Goal: Complete application form

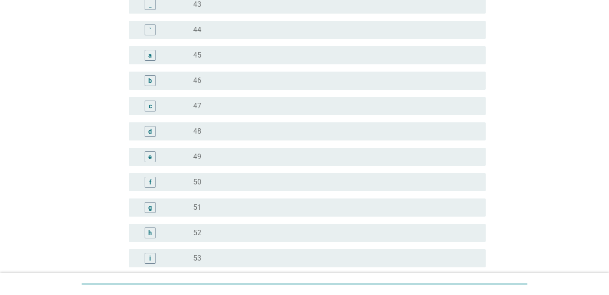
scroll to position [888, 0]
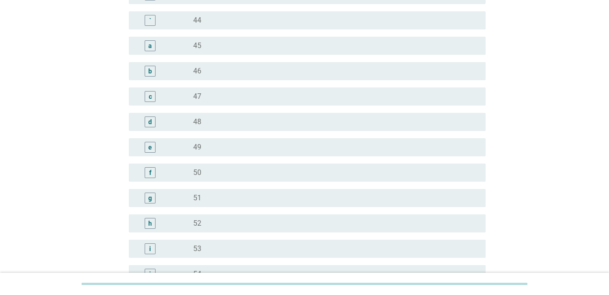
click at [172, 144] on div "e" at bounding box center [164, 147] width 57 height 11
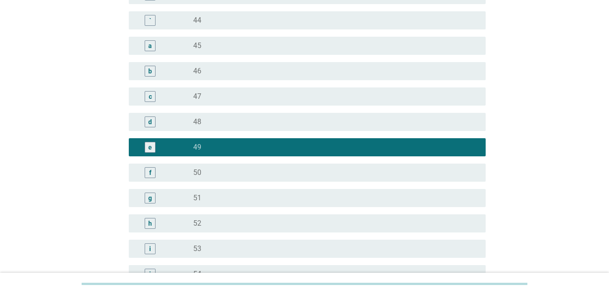
scroll to position [1145, 0]
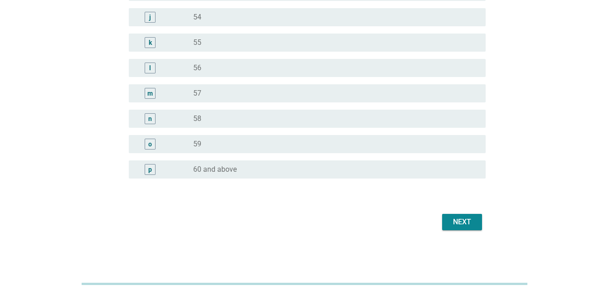
click at [462, 218] on div "Next" at bounding box center [462, 222] width 25 height 11
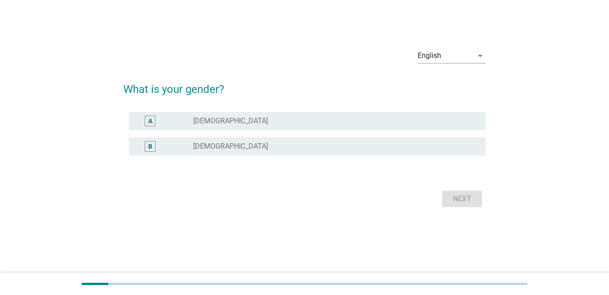
scroll to position [0, 0]
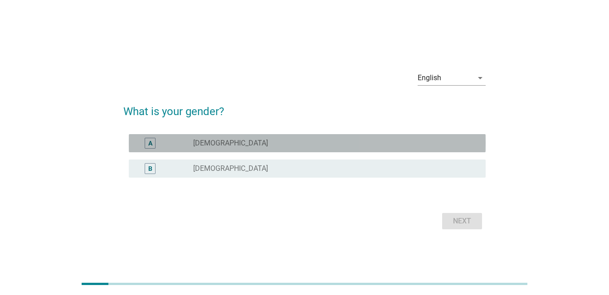
click at [251, 141] on div "radio_button_unchecked [DEMOGRAPHIC_DATA]" at bounding box center [332, 143] width 278 height 9
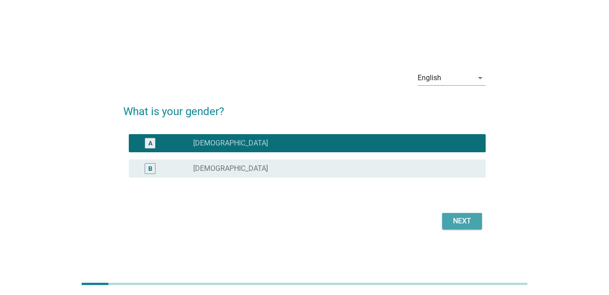
click at [471, 225] on div "Next" at bounding box center [462, 221] width 25 height 11
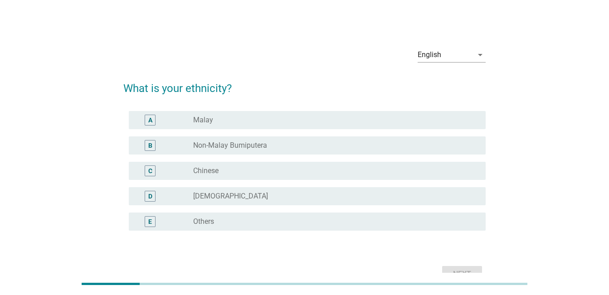
click at [315, 166] on div "radio_button_unchecked Chinese" at bounding box center [335, 171] width 285 height 11
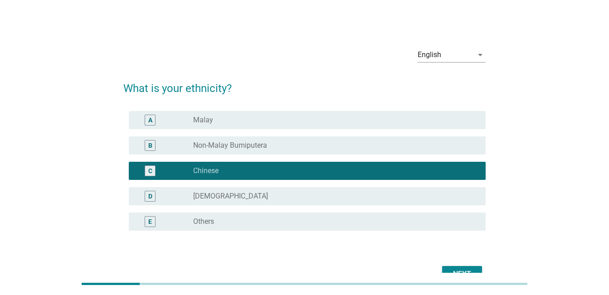
click at [468, 267] on button "Next" at bounding box center [462, 274] width 40 height 16
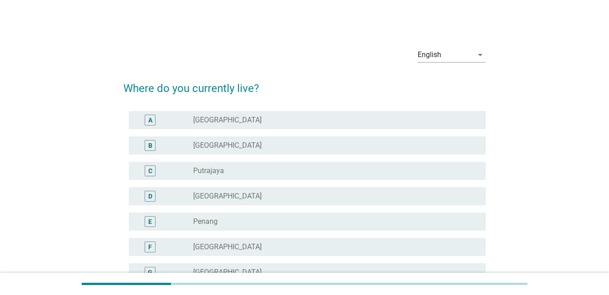
drag, startPoint x: 250, startPoint y: 217, endPoint x: 316, endPoint y: 219, distance: 65.8
click at [250, 217] on div "radio_button_unchecked Penang" at bounding box center [332, 221] width 278 height 9
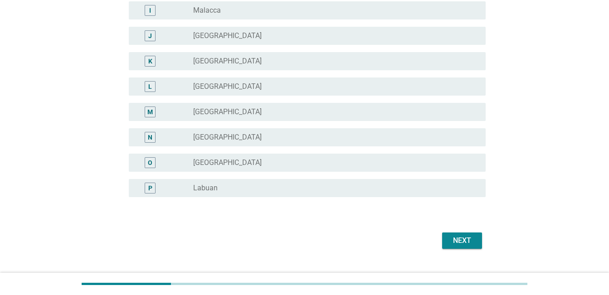
scroll to position [332, 0]
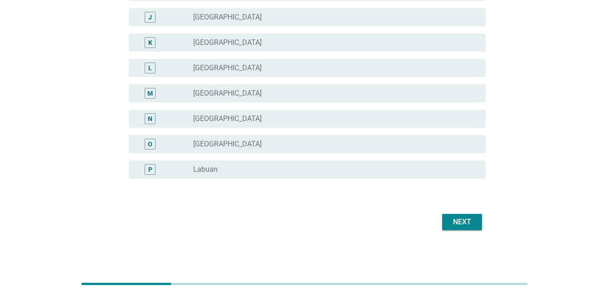
click at [465, 223] on div "Next" at bounding box center [462, 222] width 25 height 11
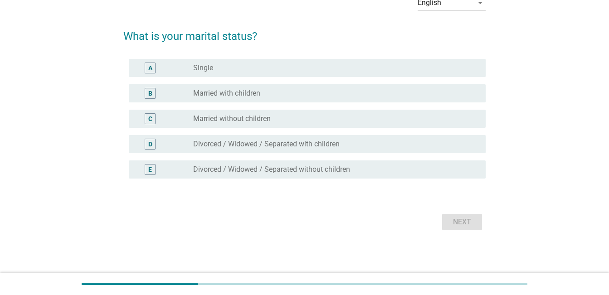
scroll to position [0, 0]
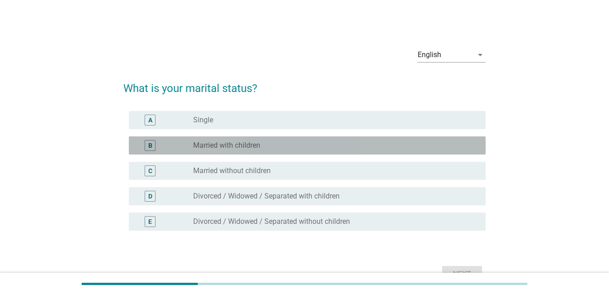
click at [271, 145] on div "radio_button_unchecked Married with children" at bounding box center [332, 145] width 278 height 9
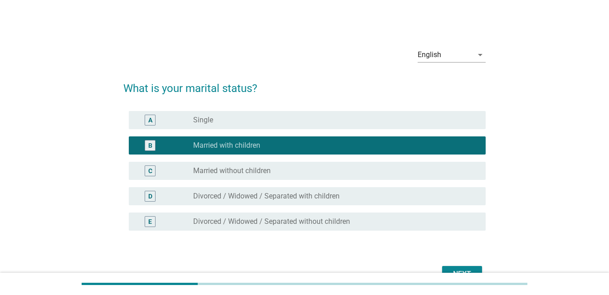
scroll to position [52, 0]
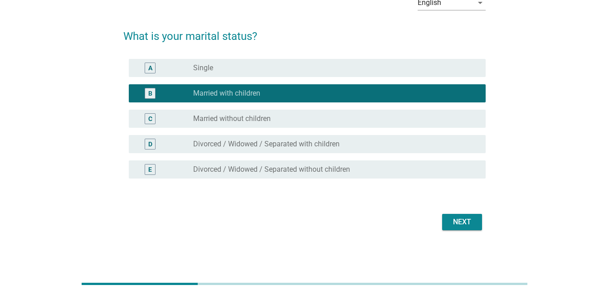
click at [469, 222] on div "Next" at bounding box center [462, 222] width 25 height 11
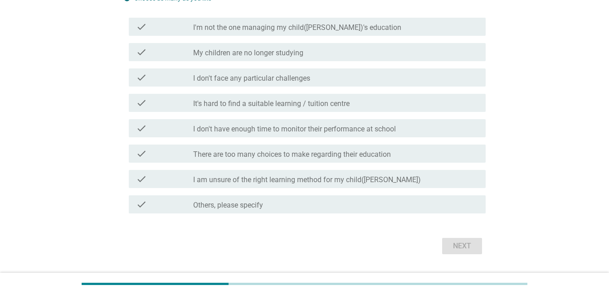
scroll to position [131, 0]
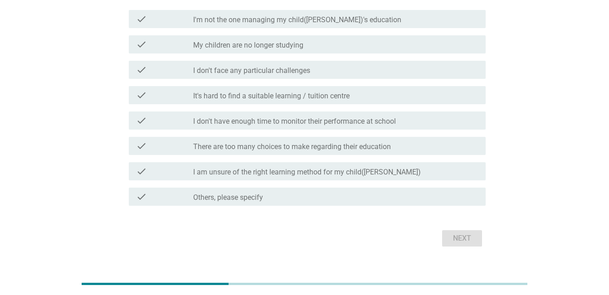
click at [297, 92] on label "It's hard to find a suitable learning / tuition centre" at bounding box center [271, 96] width 157 height 9
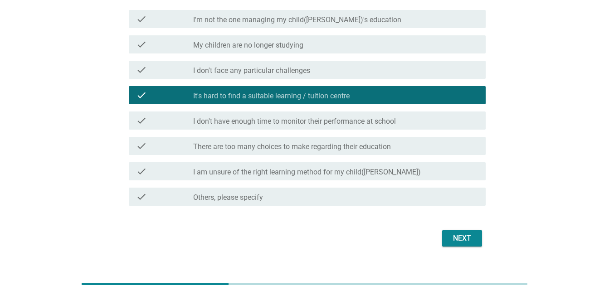
click at [261, 117] on label "I don't have enough time to monitor their performance at school" at bounding box center [294, 121] width 203 height 9
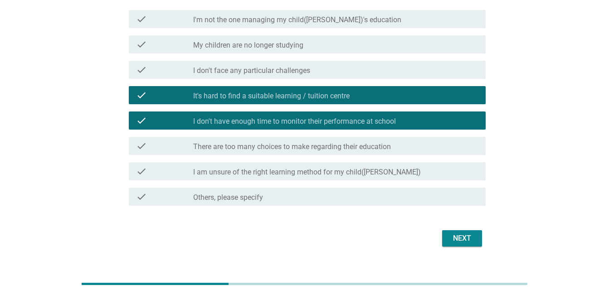
click at [259, 140] on div "check check_box_outline_blank There are too many choices to make regarding thei…" at bounding box center [304, 145] width 363 height 25
click at [250, 143] on label "There are too many choices to make regarding their education" at bounding box center [292, 147] width 198 height 9
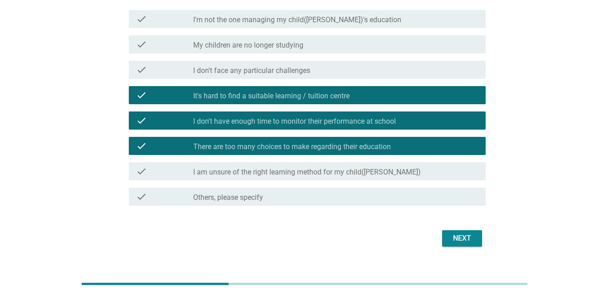
click at [458, 231] on button "Next" at bounding box center [462, 239] width 40 height 16
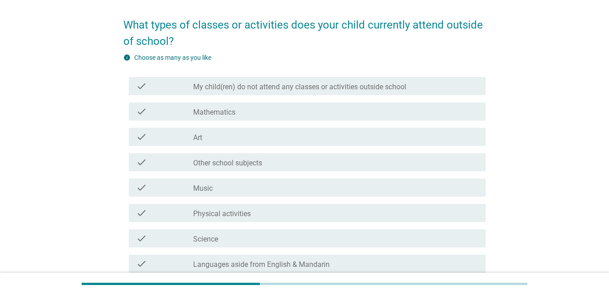
scroll to position [69, 0]
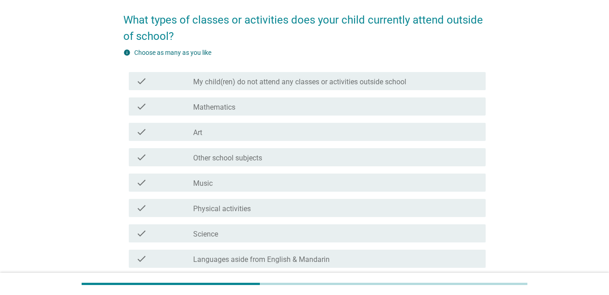
drag, startPoint x: 250, startPoint y: 103, endPoint x: 254, endPoint y: 117, distance: 14.6
click at [250, 104] on div "check_box_outline_blank Mathematics" at bounding box center [335, 106] width 285 height 11
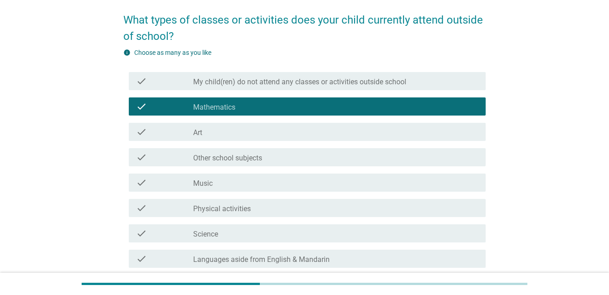
click at [285, 154] on div "check_box_outline_blank Other school subjects" at bounding box center [335, 157] width 285 height 11
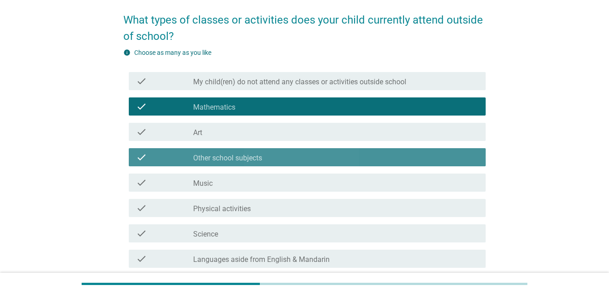
click at [293, 161] on div "check_box_outline_blank Other school subjects" at bounding box center [335, 157] width 285 height 11
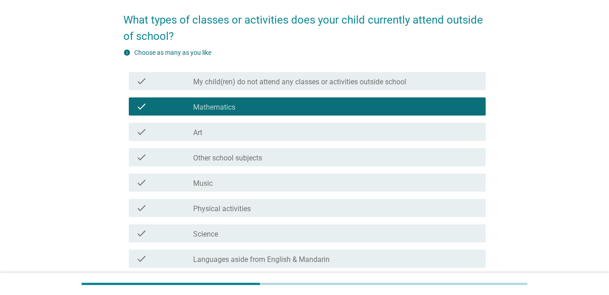
click at [292, 158] on div "check_box_outline_blank Other school subjects" at bounding box center [335, 157] width 285 height 11
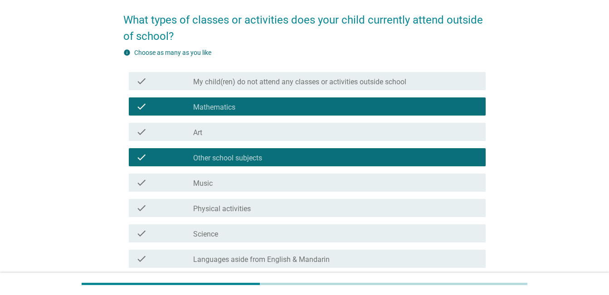
click at [296, 234] on div "check_box_outline_blank Science" at bounding box center [335, 233] width 285 height 11
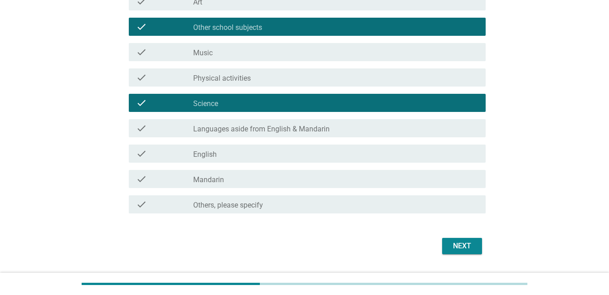
scroll to position [200, 0]
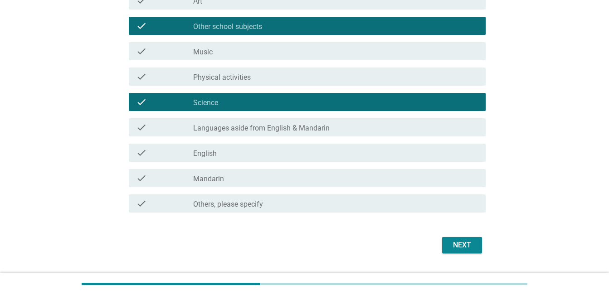
click at [282, 78] on div "check_box_outline_blank Physical activities" at bounding box center [335, 76] width 285 height 11
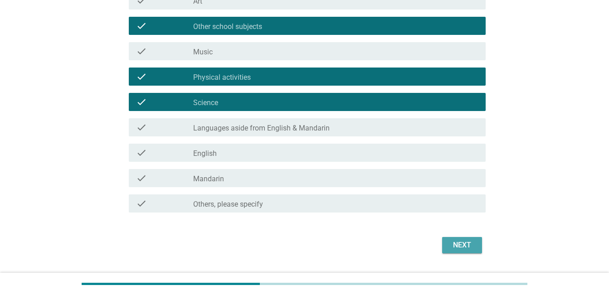
click at [472, 240] on div "Next" at bounding box center [462, 245] width 25 height 11
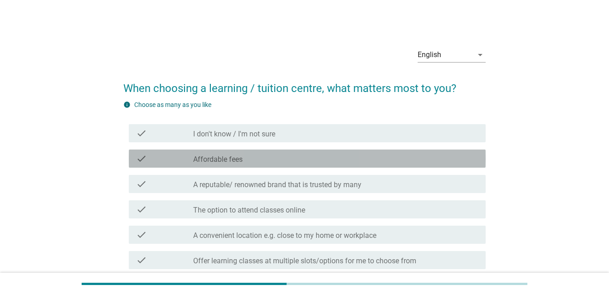
click at [218, 158] on label "Affordable fees" at bounding box center [217, 159] width 49 height 9
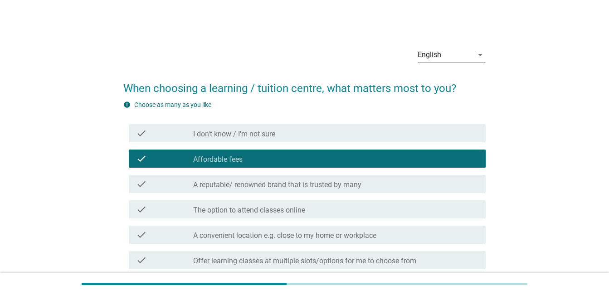
drag, startPoint x: 240, startPoint y: 186, endPoint x: 242, endPoint y: 190, distance: 4.7
click at [241, 188] on label "A reputable/ renowned brand that is trusted by many" at bounding box center [277, 185] width 168 height 9
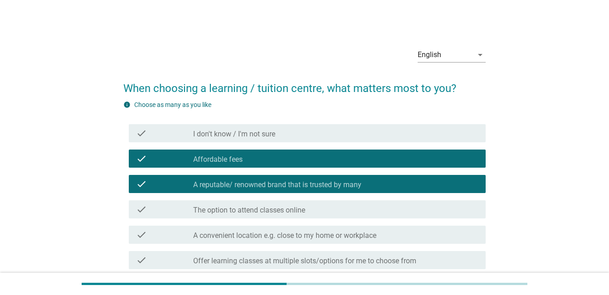
click at [251, 211] on label "The option to attend classes online" at bounding box center [249, 210] width 112 height 9
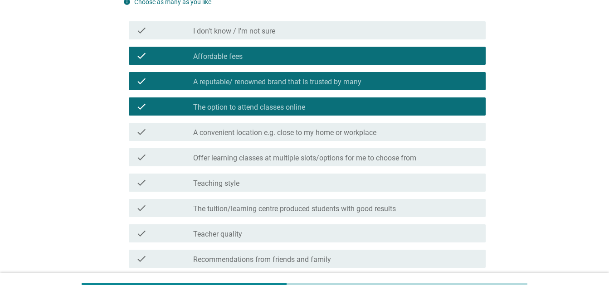
scroll to position [110, 0]
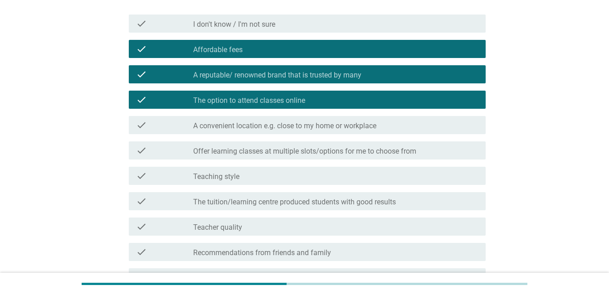
click at [250, 127] on label "A convenient location e.g. close to my home or workplace" at bounding box center [284, 126] width 183 height 9
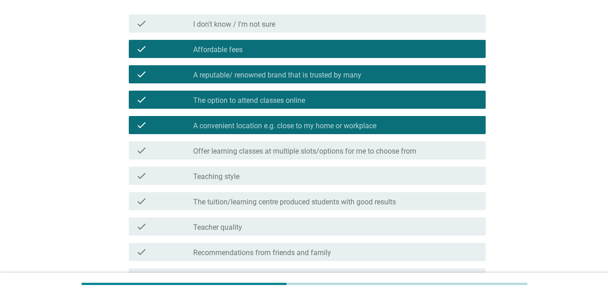
click at [234, 180] on label "Teaching style" at bounding box center [216, 176] width 46 height 9
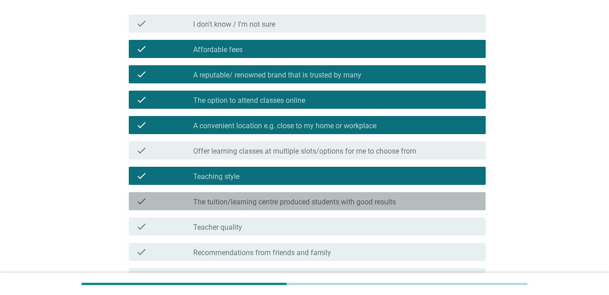
drag, startPoint x: 234, startPoint y: 203, endPoint x: 234, endPoint y: 211, distance: 8.2
click at [234, 204] on label "The tuition/learning centre produced students with good results" at bounding box center [294, 202] width 203 height 9
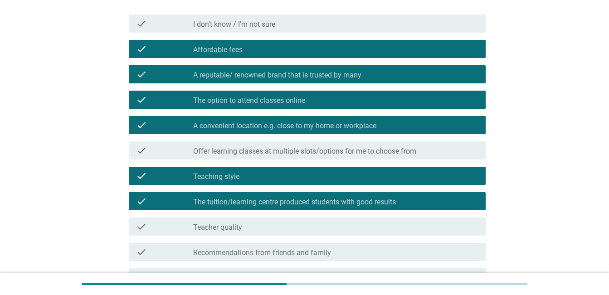
click at [237, 225] on label "Teacher quality" at bounding box center [217, 227] width 49 height 9
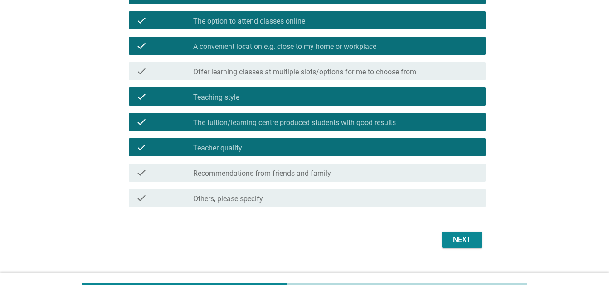
scroll to position [207, 0]
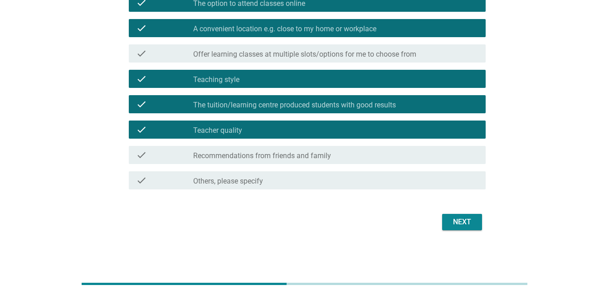
click at [463, 222] on div "Next" at bounding box center [462, 222] width 25 height 11
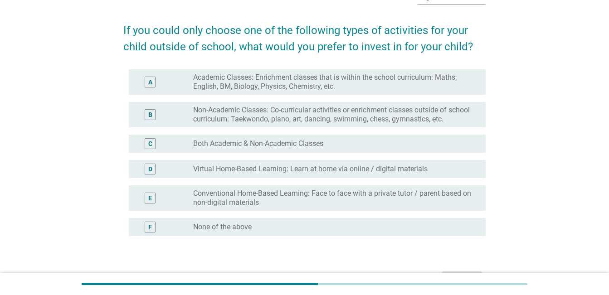
scroll to position [66, 0]
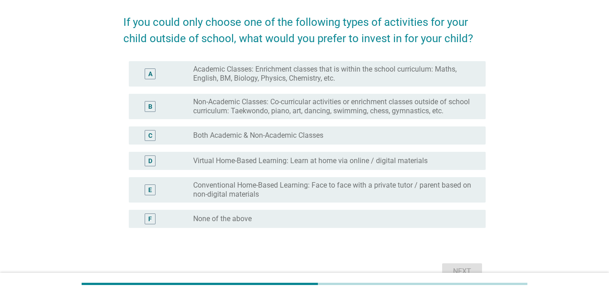
click at [266, 74] on label "Academic Classes: Enrichment classes that is within the school curriculum: Math…" at bounding box center [332, 74] width 278 height 18
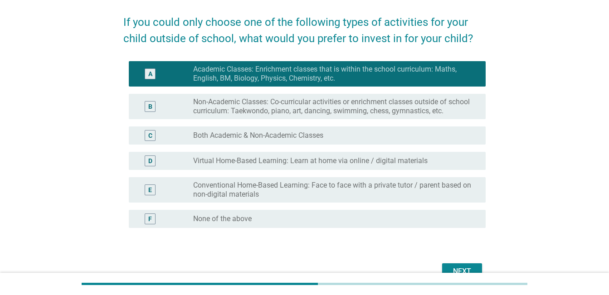
click at [254, 139] on label "Both Academic & Non-Academic Classes" at bounding box center [258, 135] width 130 height 9
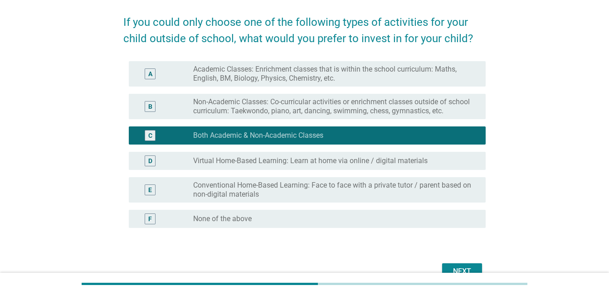
click at [455, 261] on div "Next" at bounding box center [304, 272] width 363 height 22
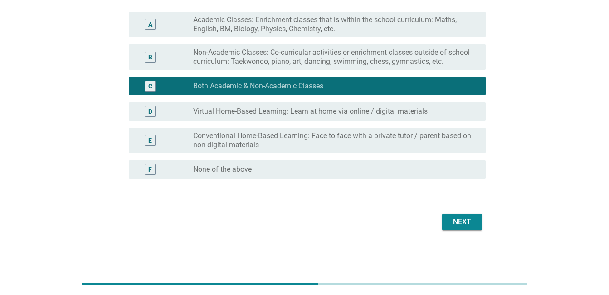
click at [467, 221] on div "Next" at bounding box center [462, 222] width 25 height 11
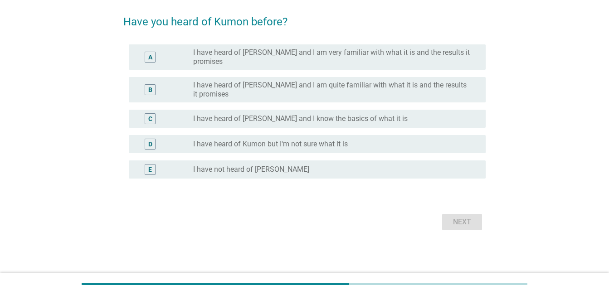
scroll to position [0, 0]
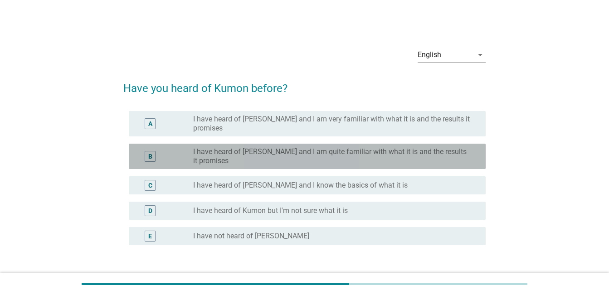
click at [209, 151] on label "I have heard of [PERSON_NAME] and I am quite familiar with what it is and the r…" at bounding box center [332, 156] width 278 height 18
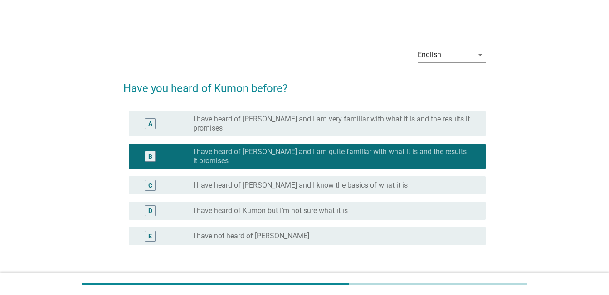
scroll to position [59, 0]
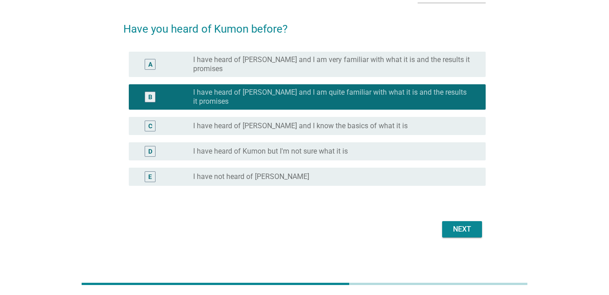
click at [460, 224] on div "Next" at bounding box center [462, 229] width 25 height 11
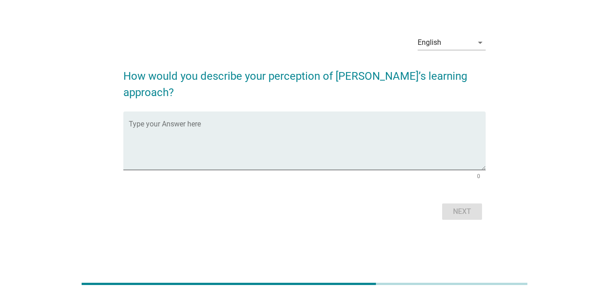
scroll to position [0, 0]
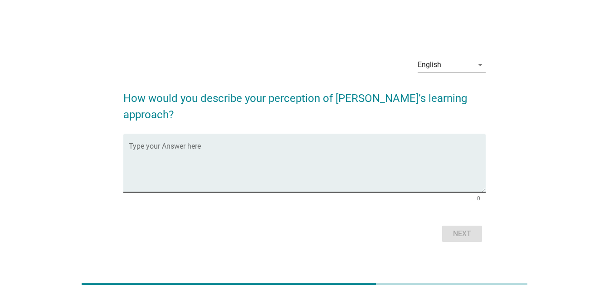
click at [252, 173] on textarea "Type your Answer here" at bounding box center [307, 169] width 357 height 48
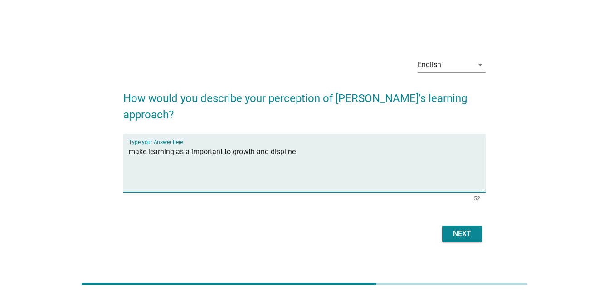
drag, startPoint x: 288, startPoint y: 143, endPoint x: 285, endPoint y: 154, distance: 11.1
click at [285, 155] on textarea "make learning as a important to growth and displine" at bounding box center [307, 169] width 357 height 48
click at [299, 145] on textarea "make learning as a important to growth and displine" at bounding box center [307, 169] width 357 height 48
type textarea "make learning as a important to growth and confident to learn more"
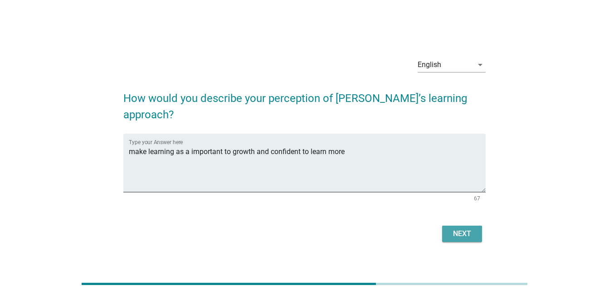
click at [457, 229] on div "Next" at bounding box center [462, 234] width 25 height 11
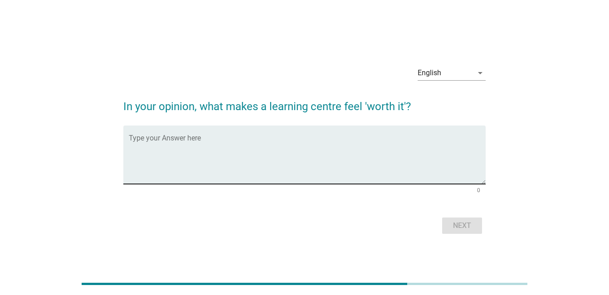
click at [243, 160] on textarea "Type your Answer here" at bounding box center [307, 161] width 357 height 48
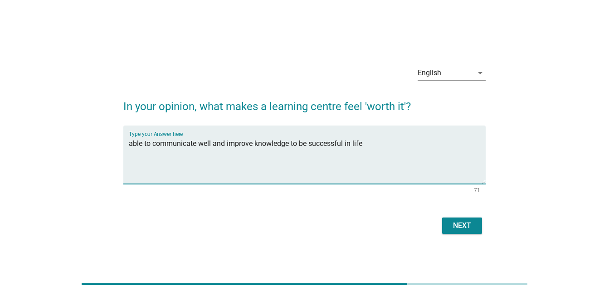
type textarea "able to communicate well and improve knowledge to be successful in life"
click at [421, 198] on form "In your opinion, what makes a learning centre feel 'worth it'? Type your Answer…" at bounding box center [304, 162] width 363 height 147
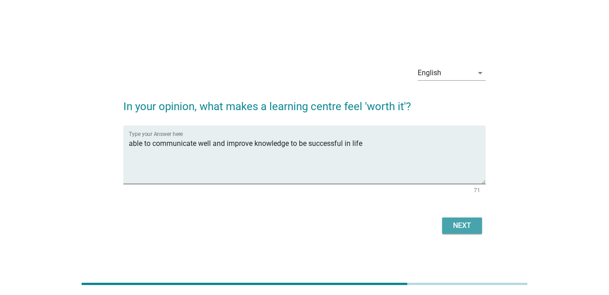
click at [463, 219] on button "Next" at bounding box center [462, 226] width 40 height 16
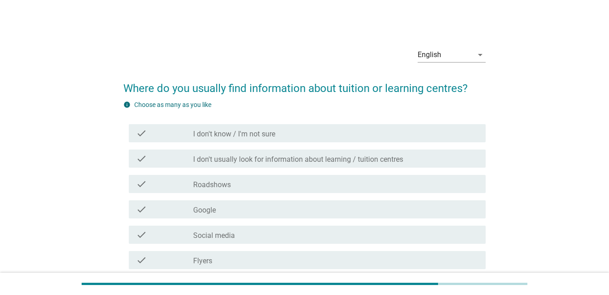
drag, startPoint x: 253, startPoint y: 181, endPoint x: 249, endPoint y: 191, distance: 11.0
click at [252, 181] on div "check_box_outline_blank Roadshows" at bounding box center [335, 184] width 285 height 11
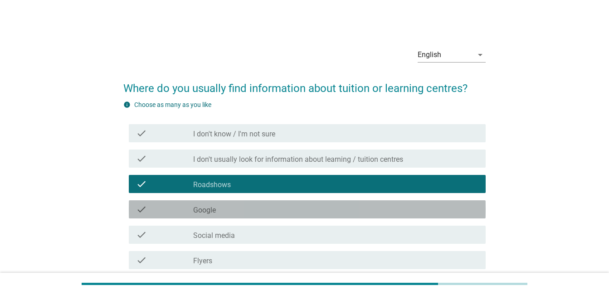
drag, startPoint x: 242, startPoint y: 206, endPoint x: 249, endPoint y: 239, distance: 32.9
click at [243, 210] on div "check_box_outline_blank Google" at bounding box center [335, 209] width 285 height 11
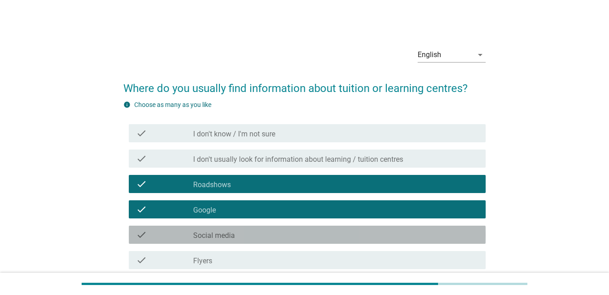
click at [256, 236] on div "check_box_outline_blank Social media" at bounding box center [335, 235] width 285 height 11
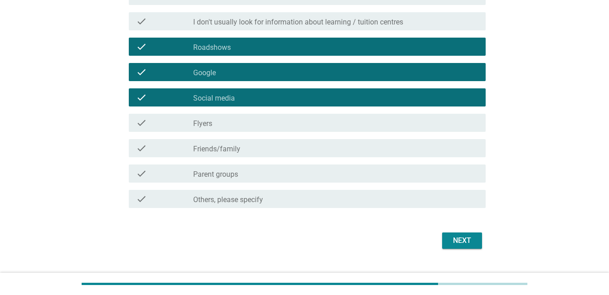
scroll to position [144, 0]
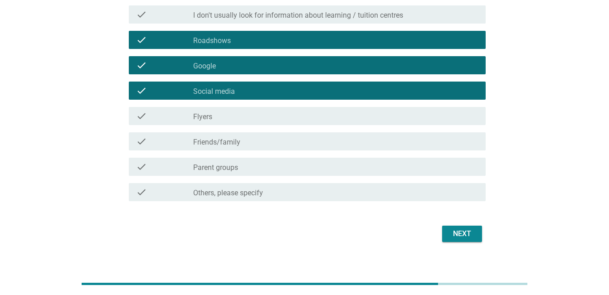
drag, startPoint x: 187, startPoint y: 120, endPoint x: 195, endPoint y: 153, distance: 34.0
click at [187, 119] on div "check" at bounding box center [164, 116] width 57 height 11
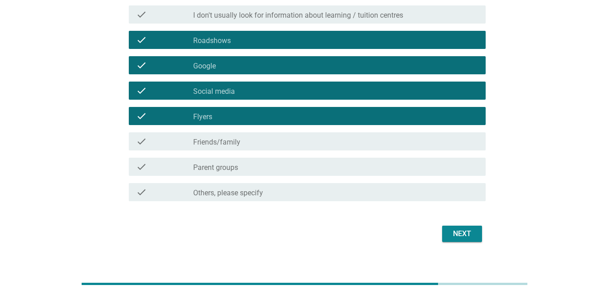
click at [202, 147] on div "check check_box_outline_blank Friends/family" at bounding box center [307, 142] width 357 height 18
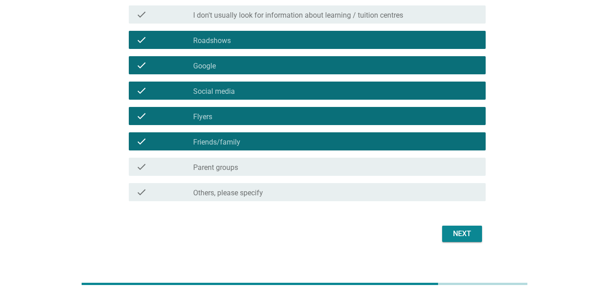
drag, startPoint x: 212, startPoint y: 167, endPoint x: 274, endPoint y: 196, distance: 67.8
click at [216, 170] on label "Parent groups" at bounding box center [215, 167] width 45 height 9
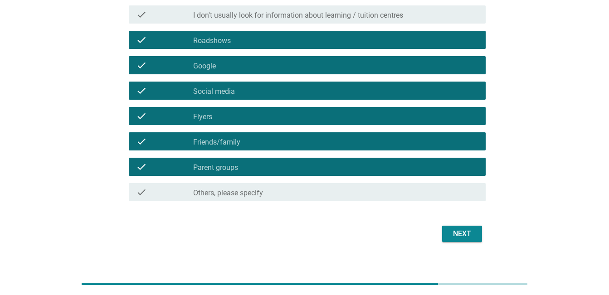
click at [447, 232] on button "Next" at bounding box center [462, 234] width 40 height 16
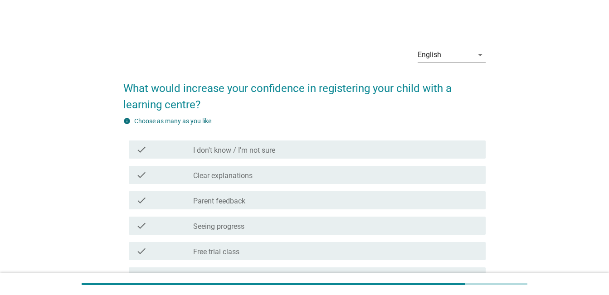
click at [284, 164] on div "check check_box_outline_blank Clear explanations" at bounding box center [304, 174] width 363 height 25
click at [236, 164] on div "check check_box_outline_blank Clear explanations" at bounding box center [304, 174] width 363 height 25
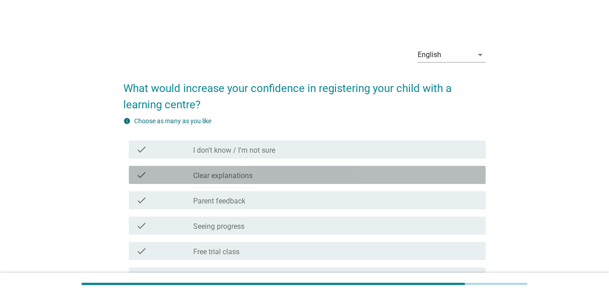
click at [234, 173] on label "Clear explanations" at bounding box center [222, 176] width 59 height 9
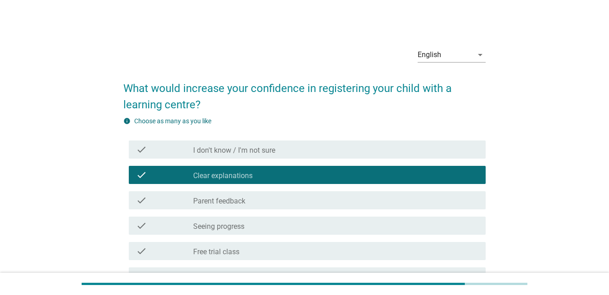
drag, startPoint x: 240, startPoint y: 227, endPoint x: 241, endPoint y: 240, distance: 13.3
click at [240, 229] on label "Seeing progress" at bounding box center [218, 226] width 51 height 9
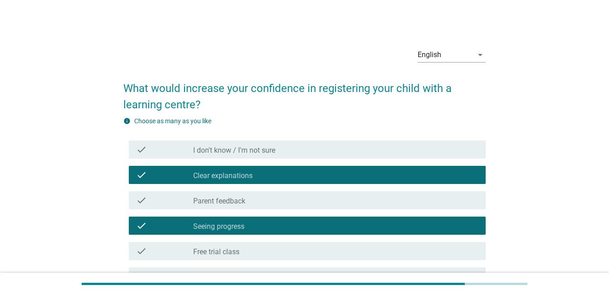
drag, startPoint x: 245, startPoint y: 255, endPoint x: 275, endPoint y: 243, distance: 32.6
click at [246, 255] on div "check_box_outline_blank Free trial class" at bounding box center [335, 251] width 285 height 11
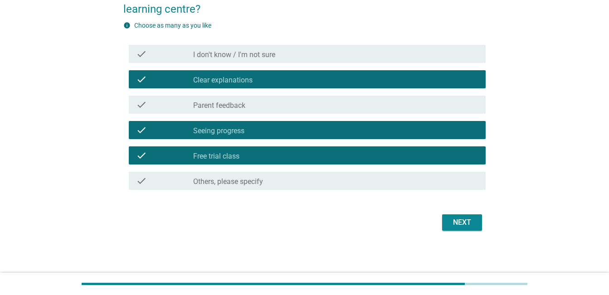
scroll to position [96, 0]
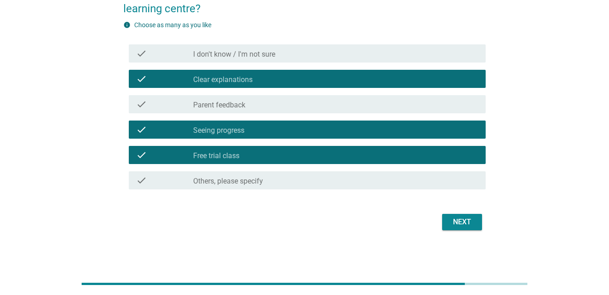
click at [324, 104] on div "check_box_outline_blank Parent feedback" at bounding box center [335, 104] width 285 height 11
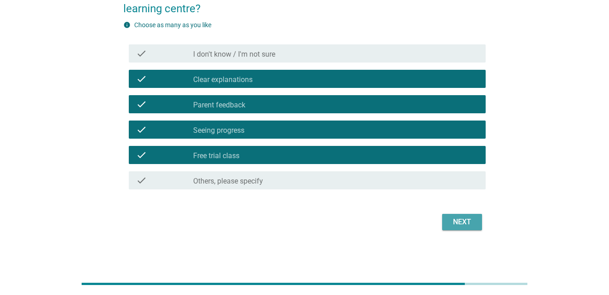
click at [454, 221] on div "Next" at bounding box center [462, 222] width 25 height 11
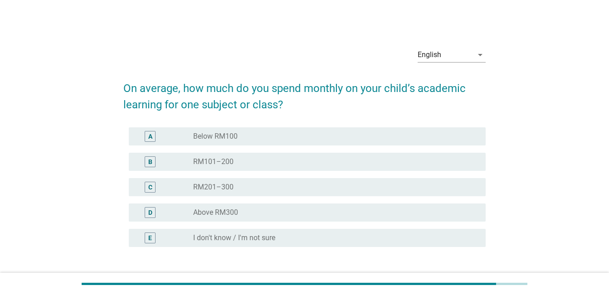
click at [352, 190] on div "radio_button_unchecked RM201–300" at bounding box center [332, 187] width 278 height 9
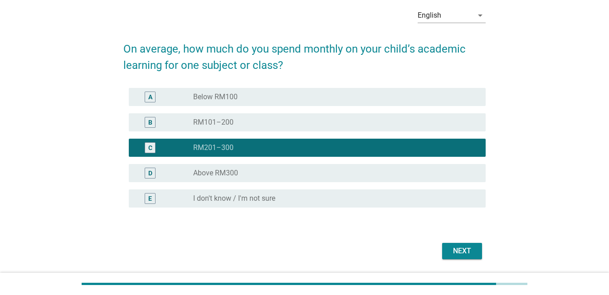
scroll to position [69, 0]
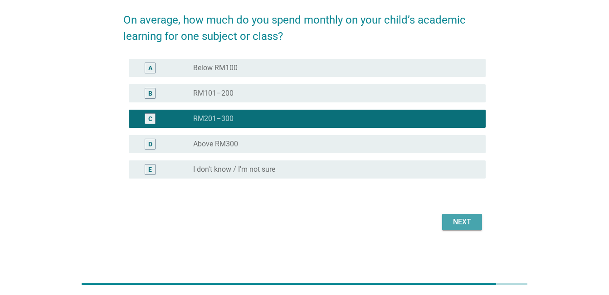
click at [454, 219] on div "Next" at bounding box center [462, 222] width 25 height 11
